Goal: Find contact information: Find contact information

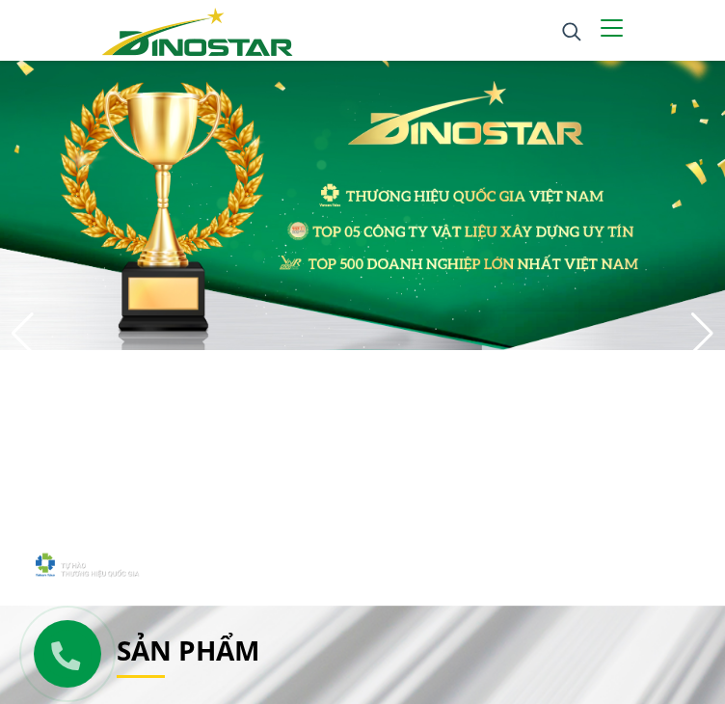
drag, startPoint x: 0, startPoint y: 0, endPoint x: 443, endPoint y: 321, distance: 547.0
click at [0, 0] on link "Dự án" at bounding box center [0, 0] width 0 height 0
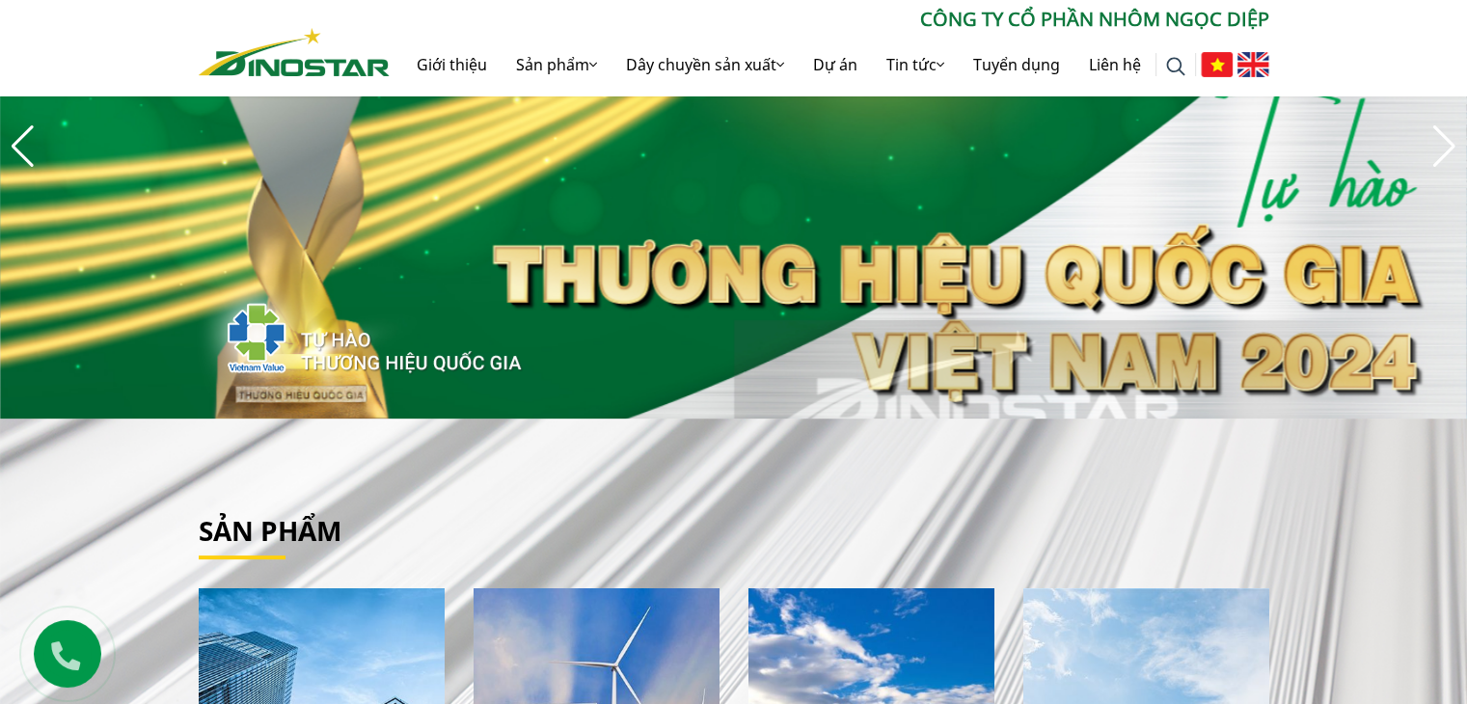
scroll to position [203, 0]
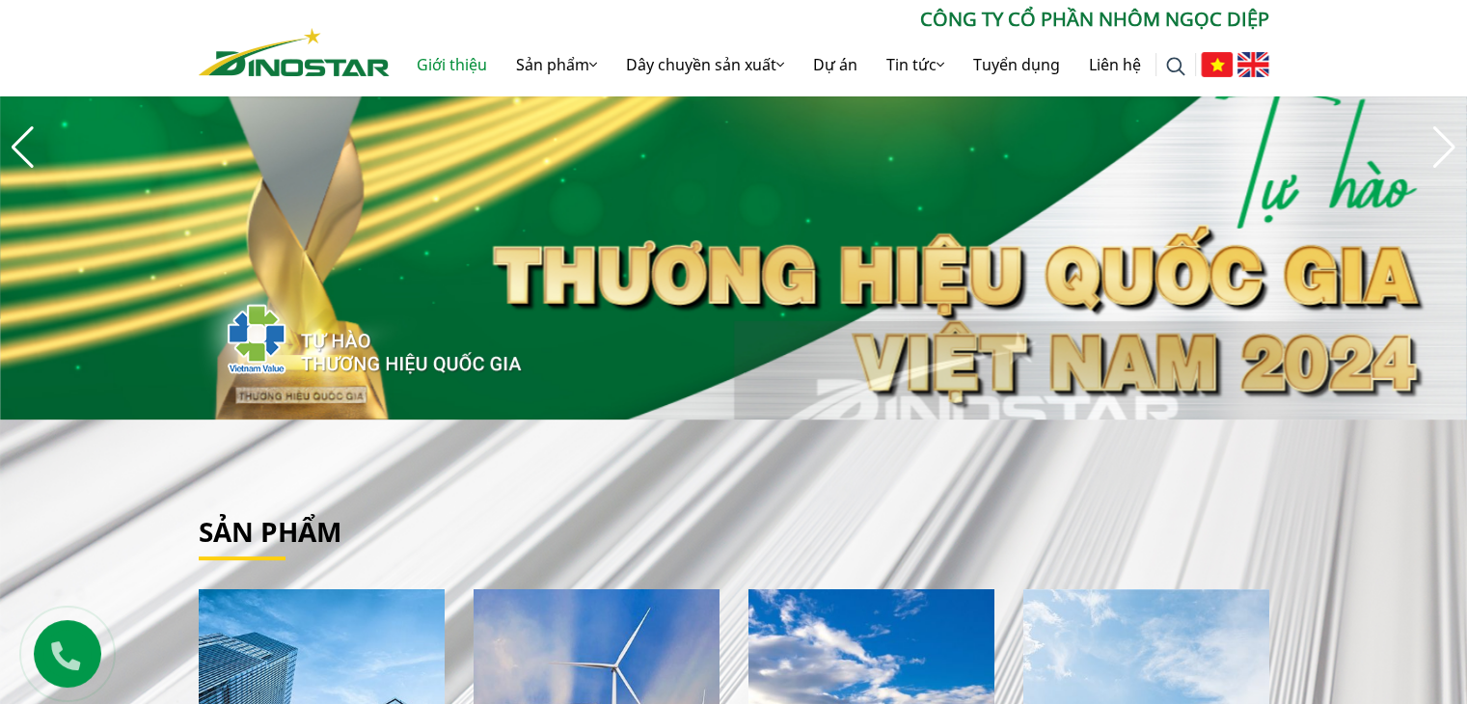
click at [502, 53] on link "Giới thiệu" at bounding box center [451, 65] width 99 height 62
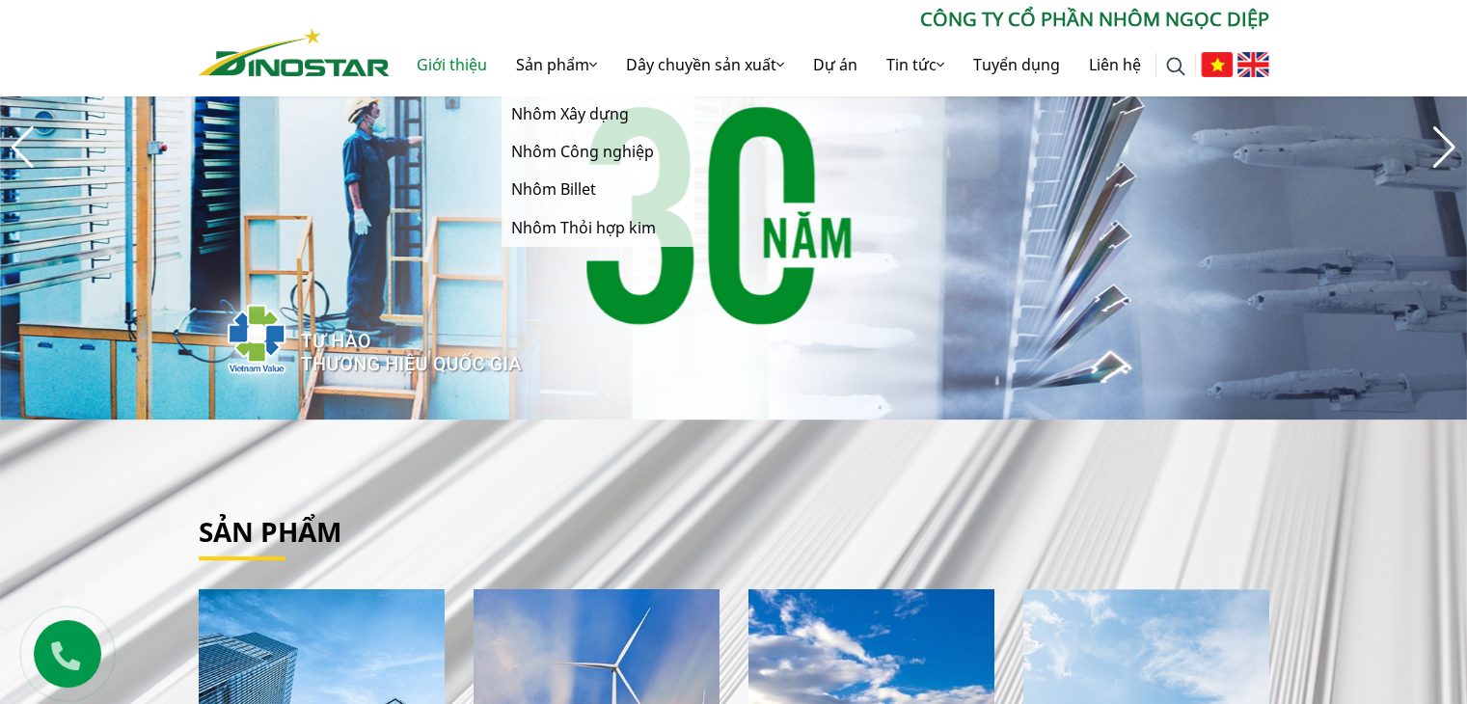
click at [504, 67] on link "Sản phẩm" at bounding box center [557, 65] width 110 height 62
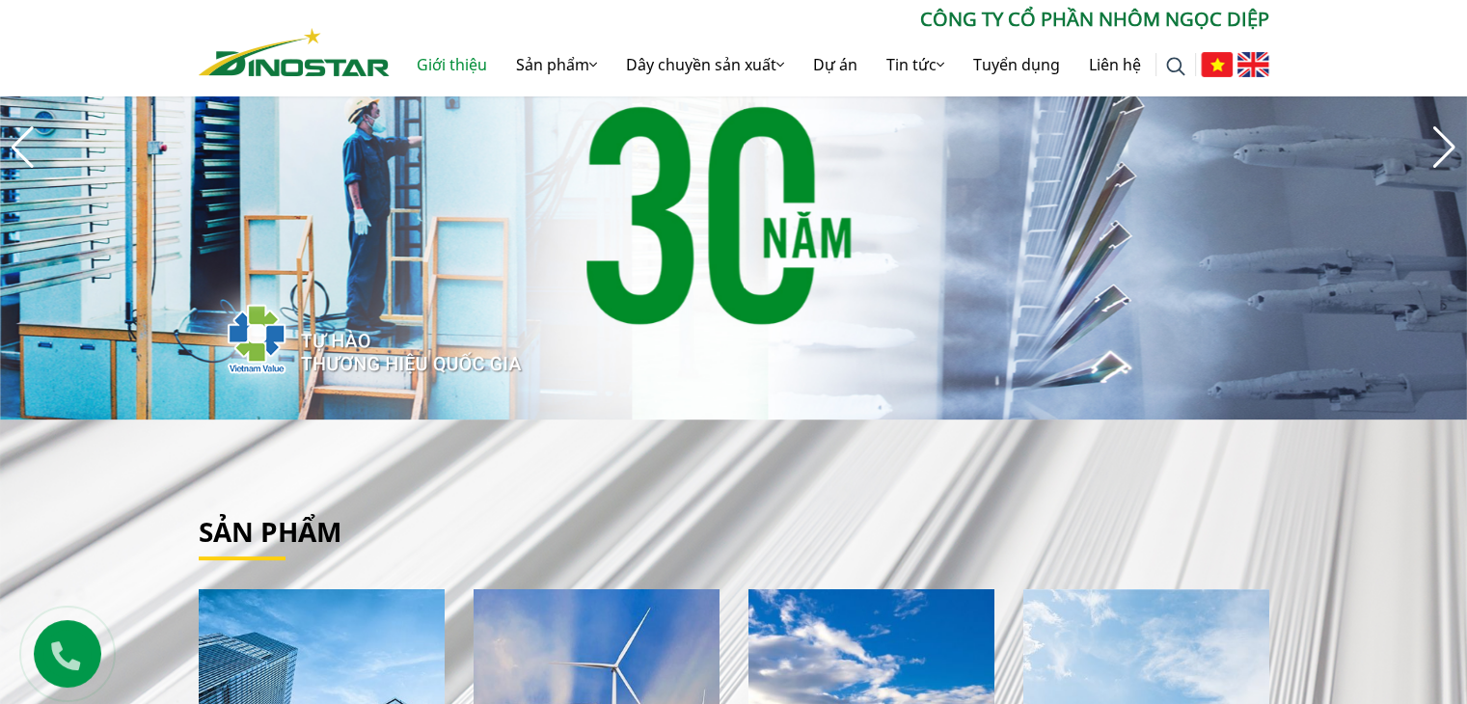
click at [431, 63] on link "Giới thiệu" at bounding box center [451, 65] width 99 height 62
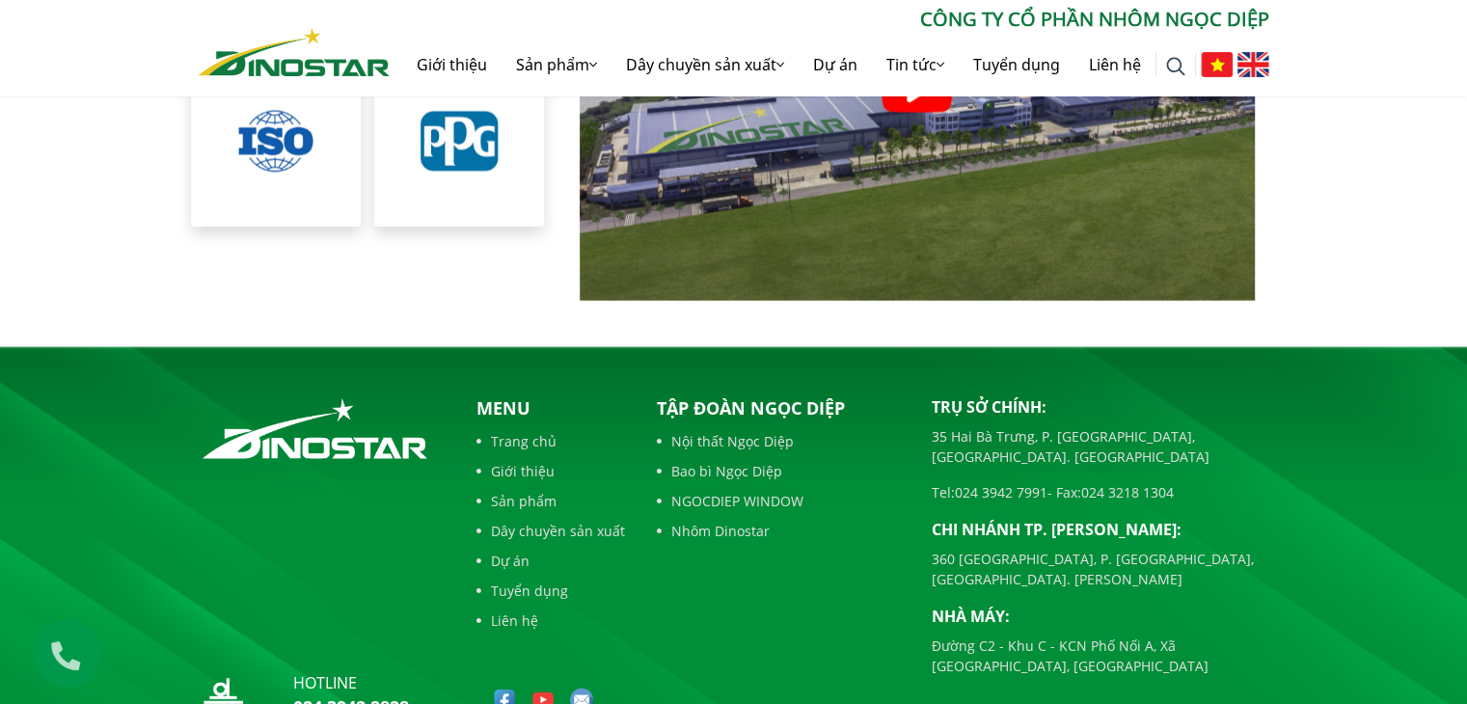
scroll to position [4435, 0]
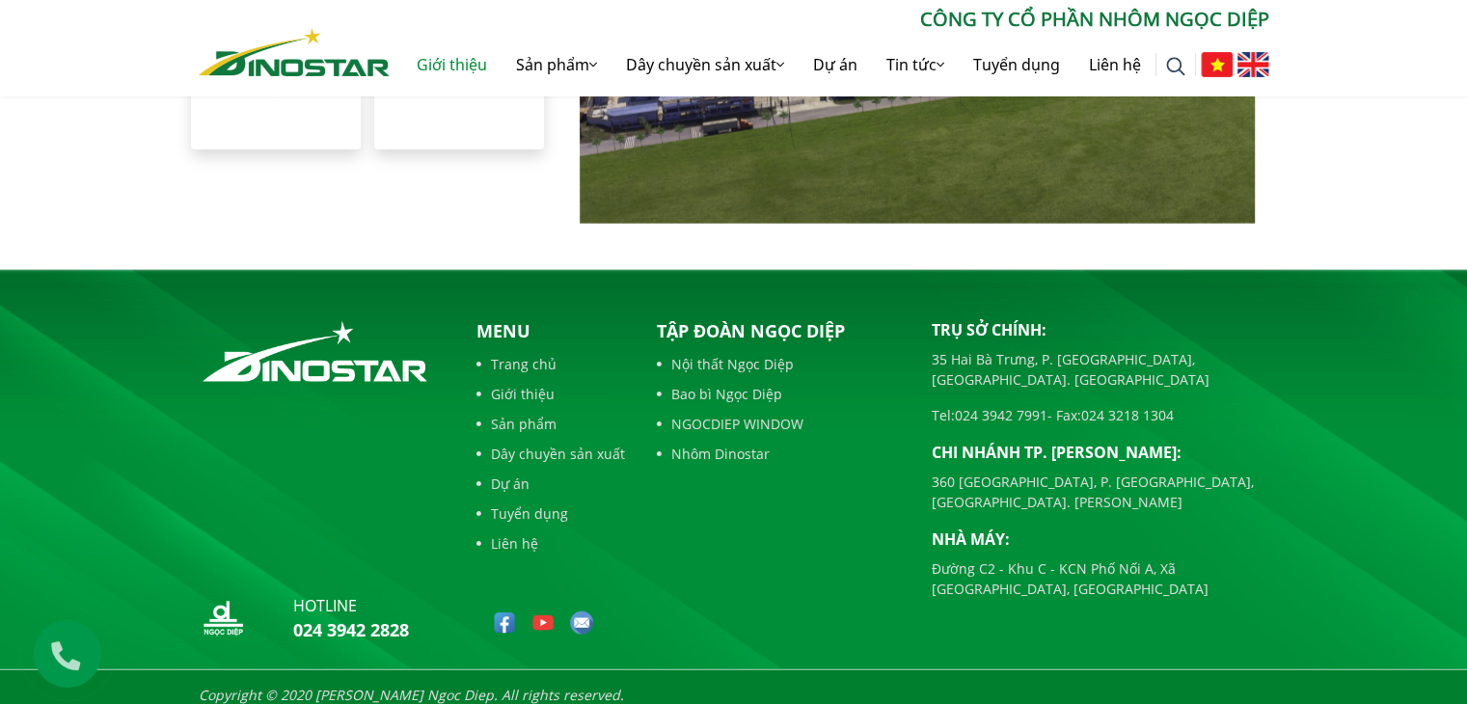
click at [434, 66] on link "Giới thiệu" at bounding box center [451, 65] width 99 height 62
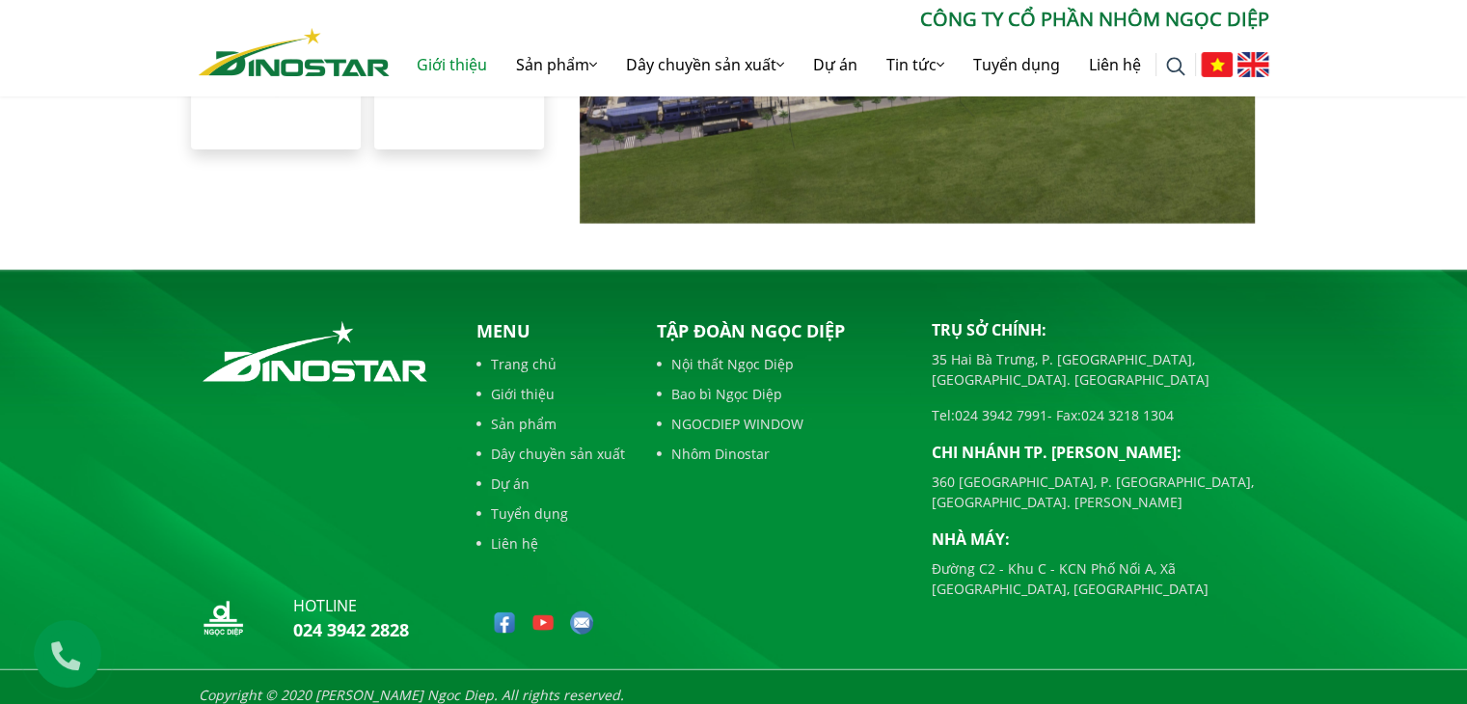
click at [434, 66] on link "Giới thiệu" at bounding box center [451, 65] width 99 height 62
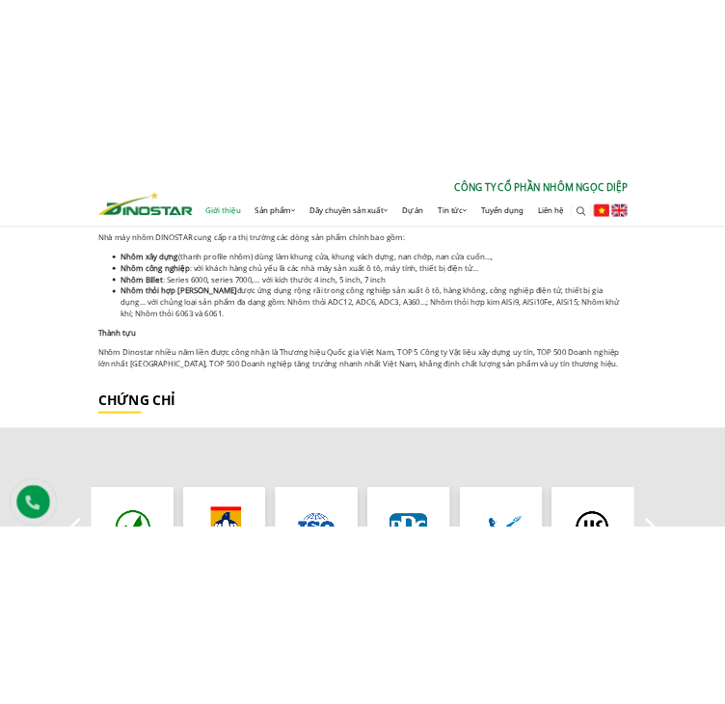
scroll to position [2005, 0]
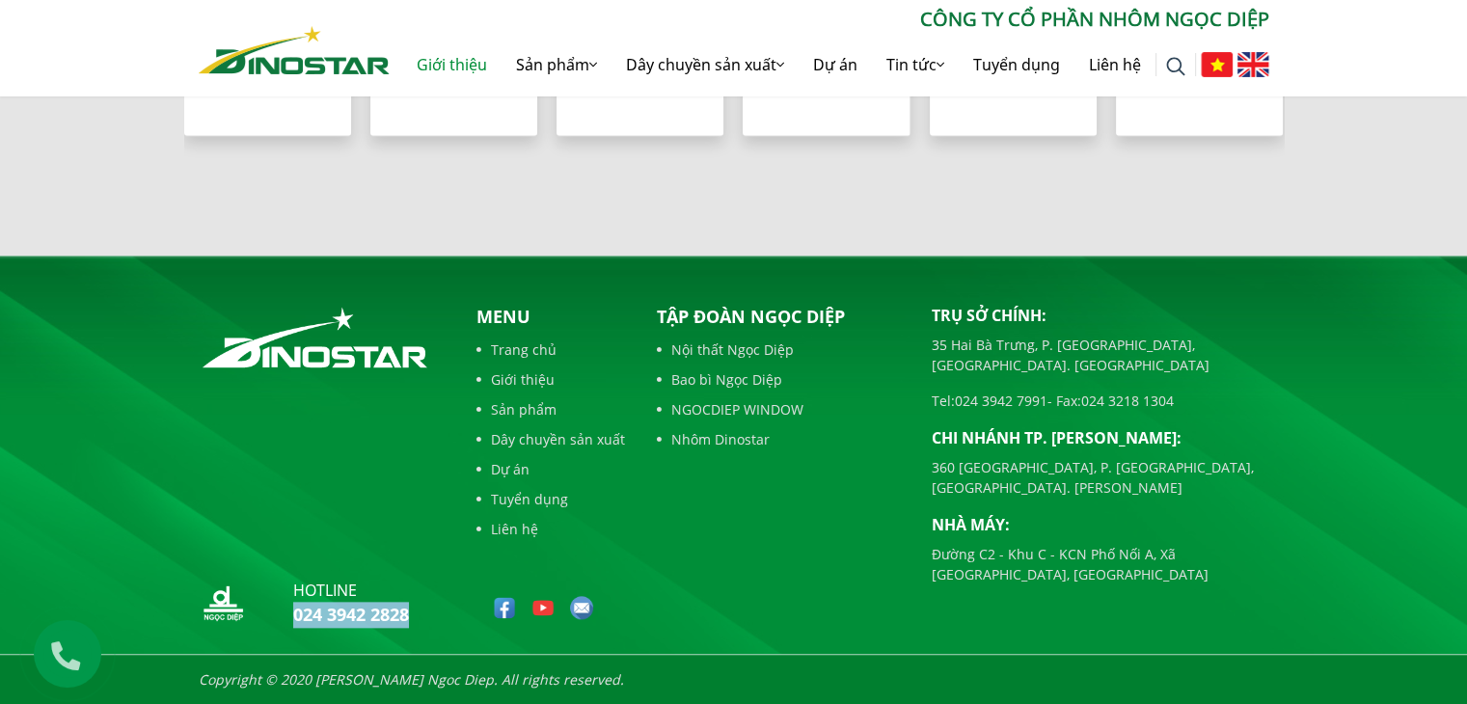
drag, startPoint x: 425, startPoint y: 620, endPoint x: 274, endPoint y: 618, distance: 151.4
click at [274, 618] on div "hotline 024 3942 2828" at bounding box center [322, 607] width 246 height 56
copy link "024 3942 2828"
click at [362, 551] on div "hotline 024 3942 2828" at bounding box center [321, 470] width 275 height 332
